Goal: Navigation & Orientation: Find specific page/section

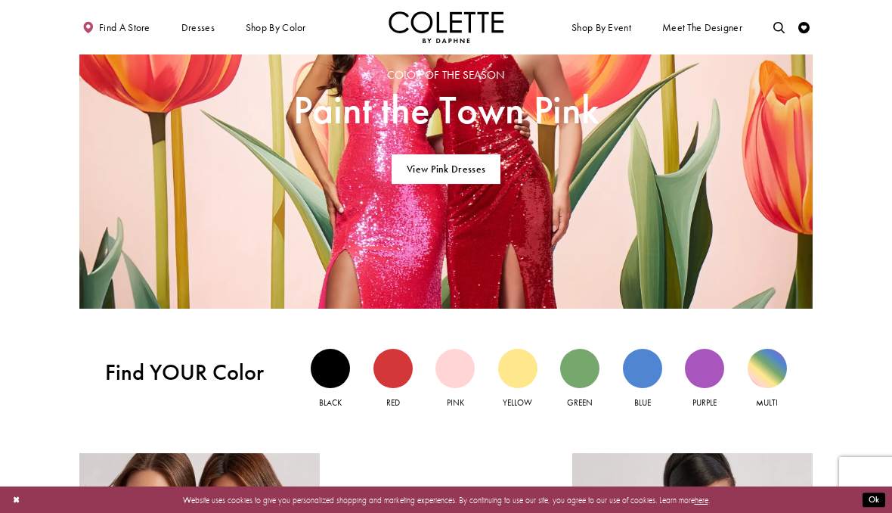
scroll to position [862, 0]
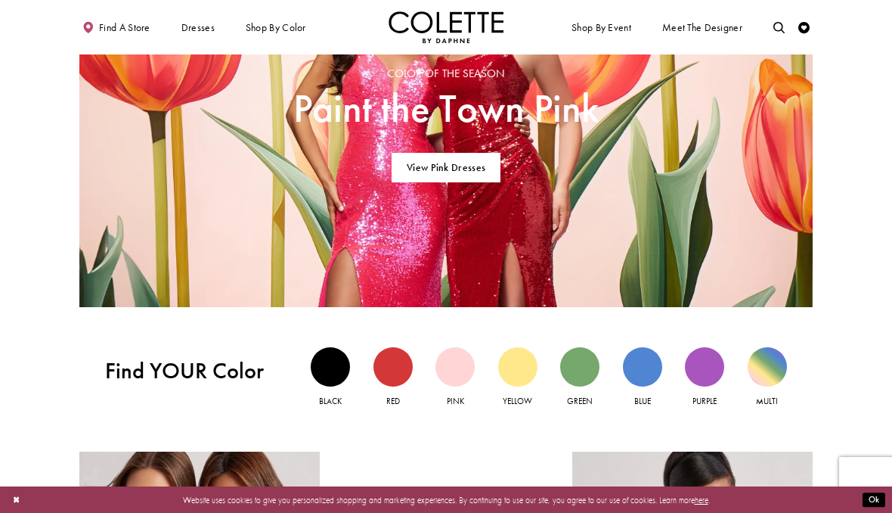
click at [637, 361] on div "Blue view" at bounding box center [642, 366] width 39 height 39
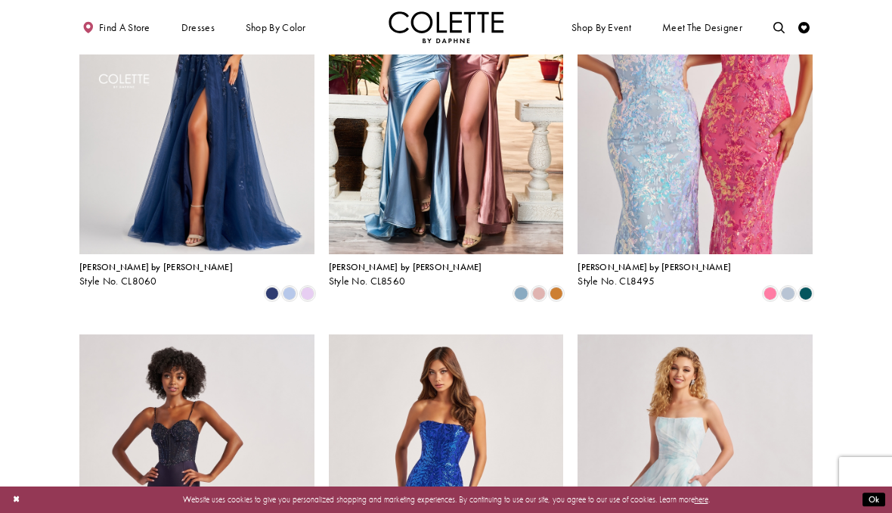
scroll to position [839, 0]
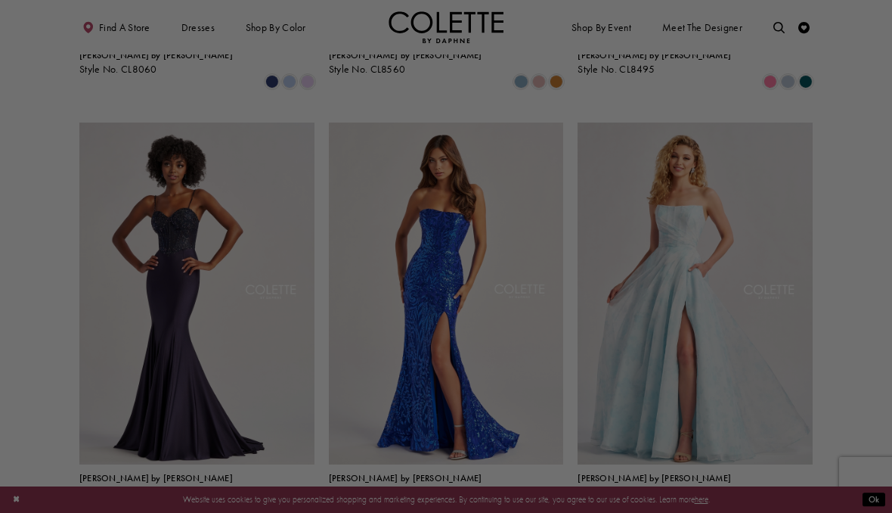
click at [795, 381] on div at bounding box center [450, 259] width 901 height 518
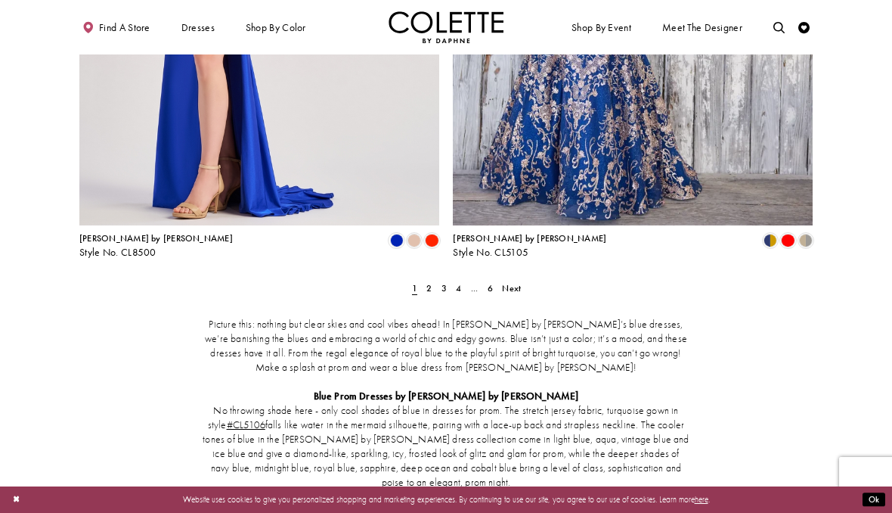
scroll to position [2083, 0]
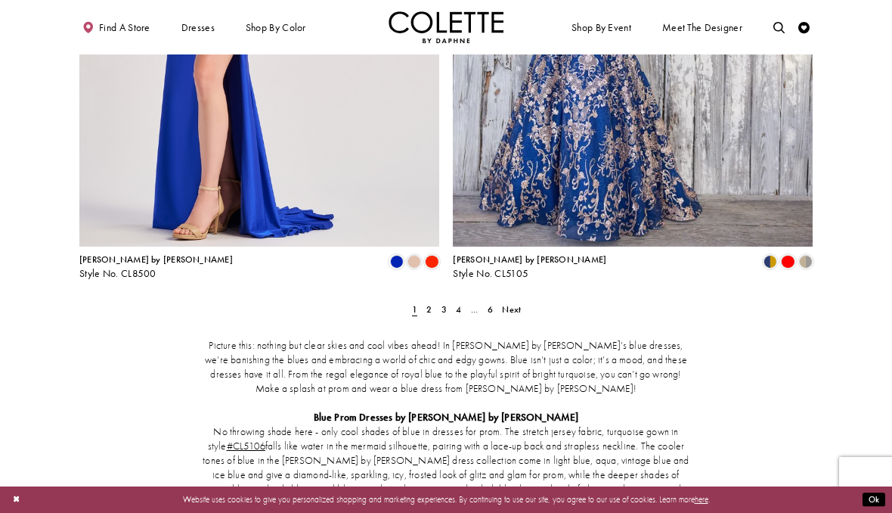
click at [426, 301] on link "2" at bounding box center [429, 309] width 12 height 17
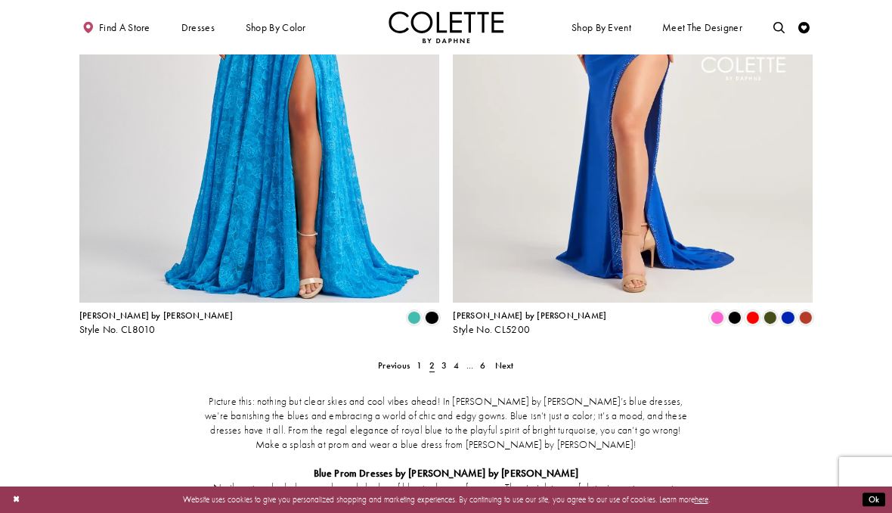
scroll to position [2016, 0]
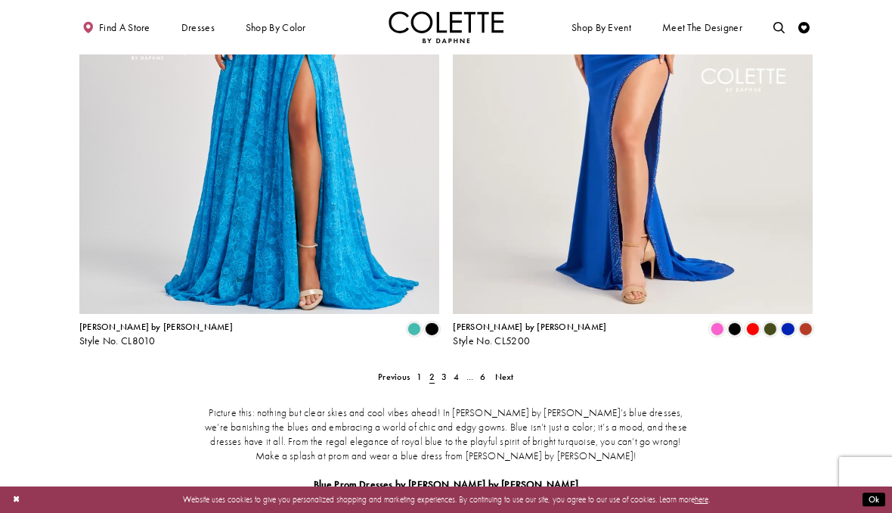
click at [438, 368] on link "3" at bounding box center [444, 376] width 12 height 17
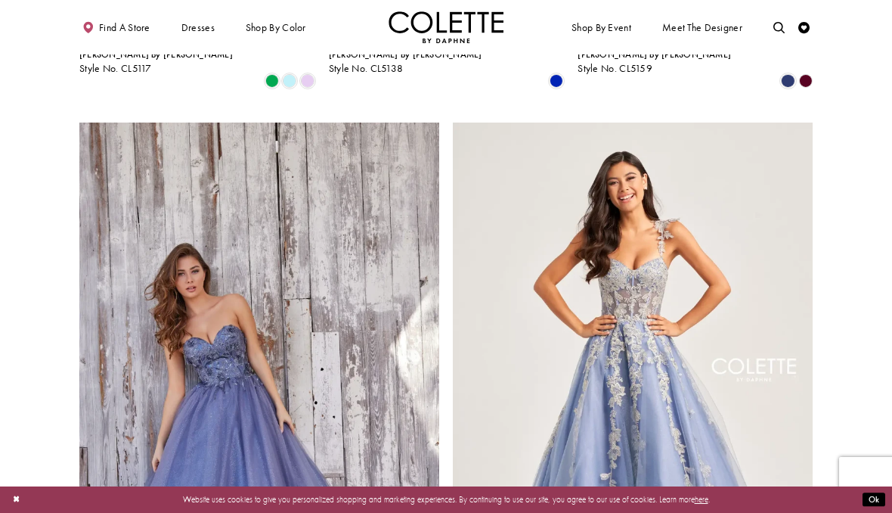
scroll to position [1926, 0]
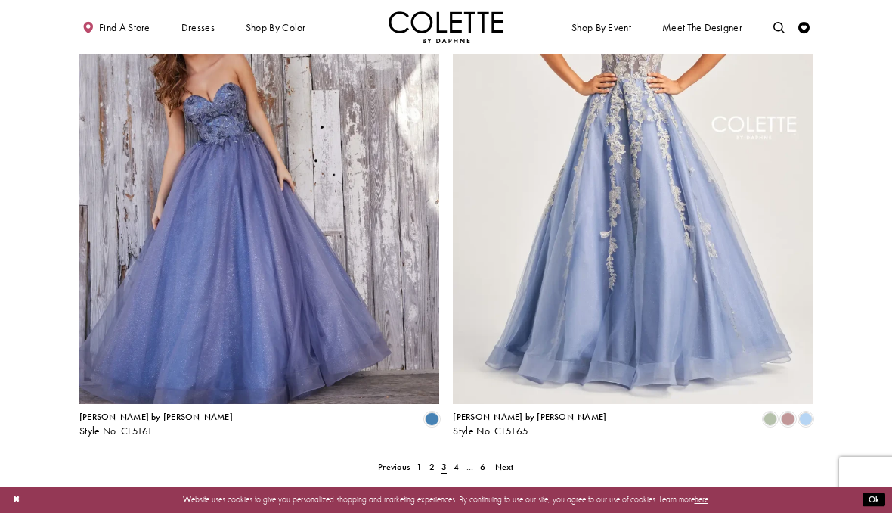
click at [455, 460] on span "4" at bounding box center [456, 466] width 5 height 12
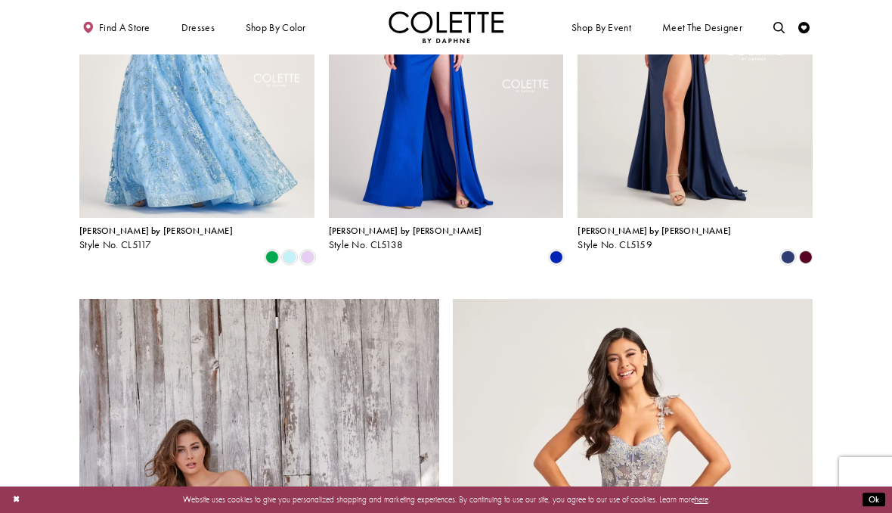
scroll to position [1506, 0]
